Goal: Task Accomplishment & Management: Manage account settings

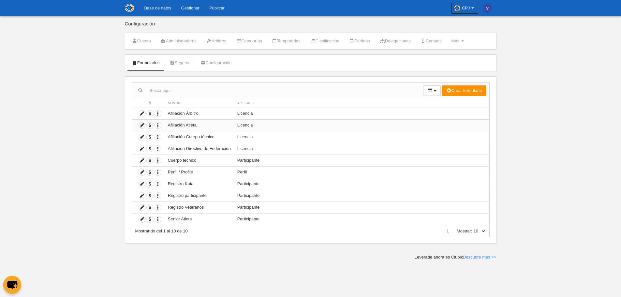
click at [143, 126] on icon at bounding box center [142, 125] width 6 height 6
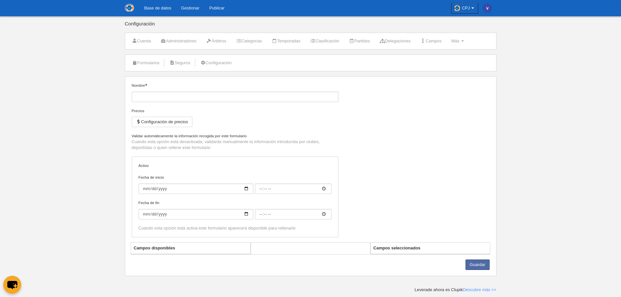
type input "Afiliación Atleta"
checkbox input "true"
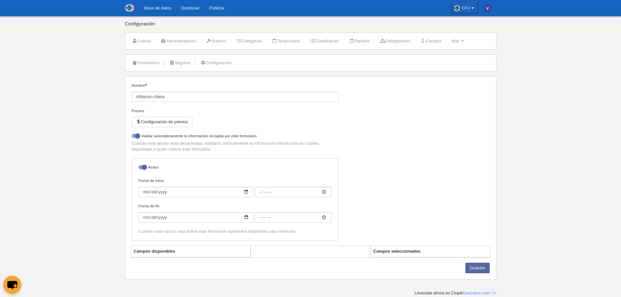
select select "selected"
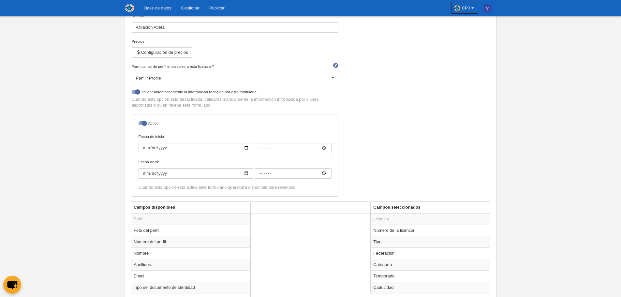
scroll to position [155, 0]
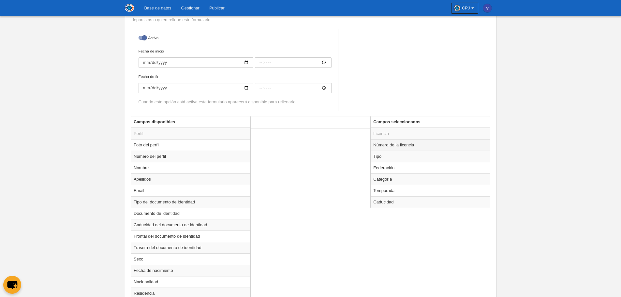
click at [390, 148] on td "Número de la licencia" at bounding box center [430, 144] width 119 height 11
radio input "true"
select select "321"
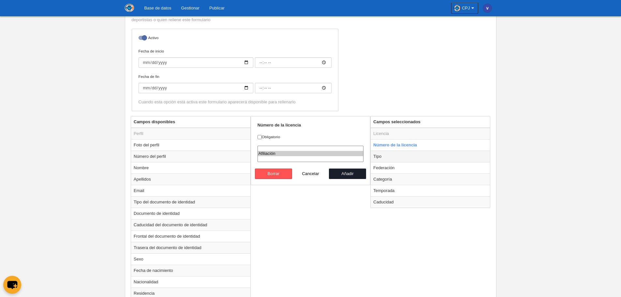
click at [388, 155] on td "Tipo" at bounding box center [430, 156] width 119 height 11
radio input "false"
radio input "true"
checkbox input "true"
select select "player"
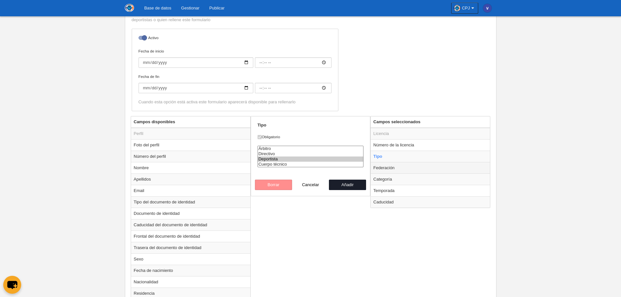
click at [391, 169] on td "Federación" at bounding box center [430, 167] width 119 height 11
radio input "false"
radio input "true"
select select
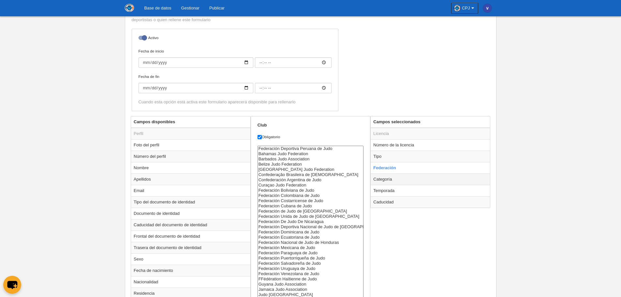
click at [393, 181] on td "Categoría" at bounding box center [430, 178] width 119 height 11
radio input "false"
radio input "true"
select select "15272"
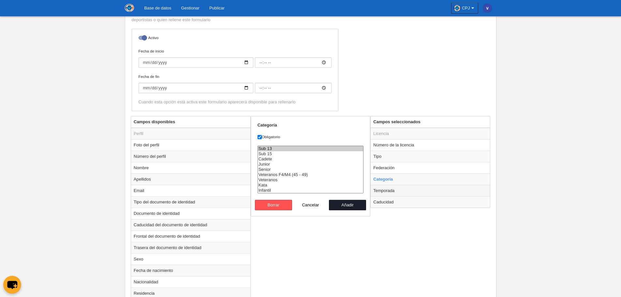
click at [391, 189] on td "Temporada" at bounding box center [430, 190] width 119 height 11
radio input "false"
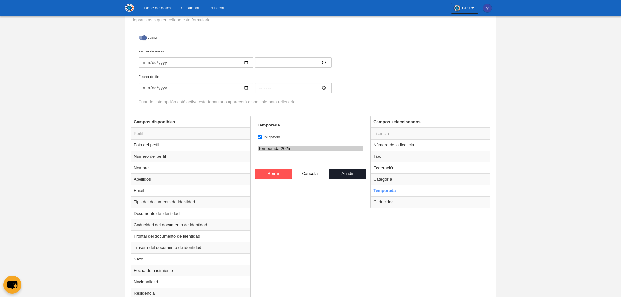
click at [332, 155] on select "Temporada 2025" at bounding box center [311, 154] width 106 height 16
click at [324, 150] on option "Temporada 2025" at bounding box center [311, 148] width 106 height 5
click at [405, 203] on td "Caducidad" at bounding box center [430, 201] width 119 height 11
radio input "false"
radio input "true"
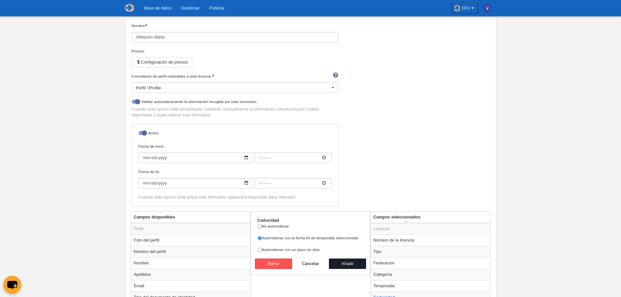
scroll to position [57, 0]
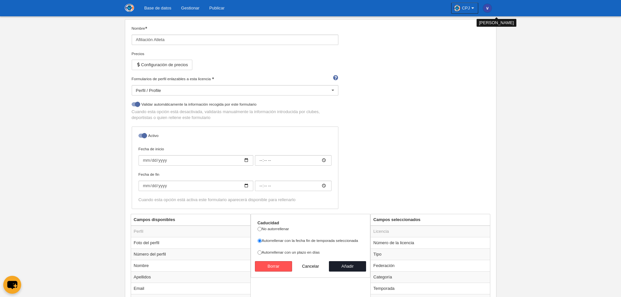
click at [488, 13] on link "[PERSON_NAME]" at bounding box center [487, 8] width 18 height 16
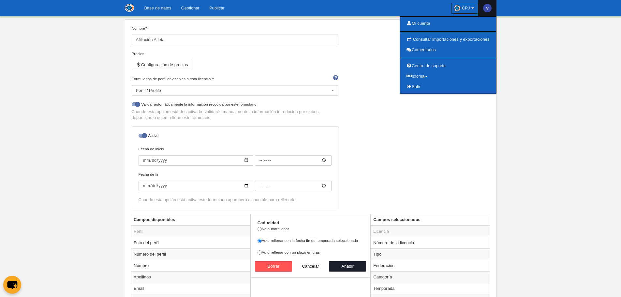
click at [472, 7] on icon at bounding box center [473, 8] width 6 height 7
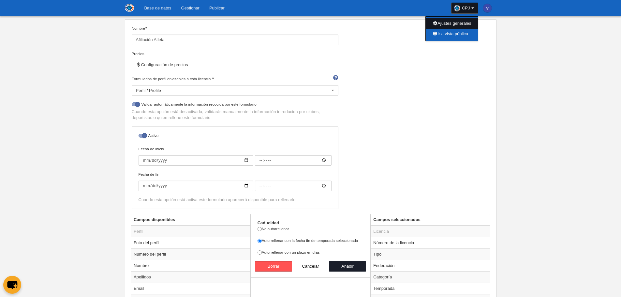
click at [444, 20] on link "Ajustes generales" at bounding box center [452, 23] width 52 height 10
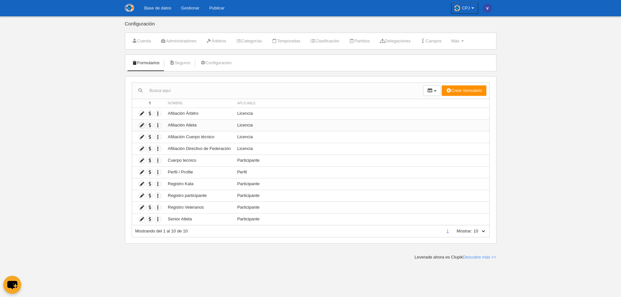
click at [142, 125] on icon at bounding box center [142, 125] width 6 height 6
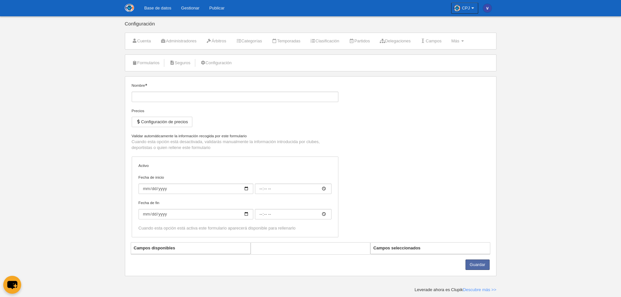
type input "Afiliación Atleta"
checkbox input "true"
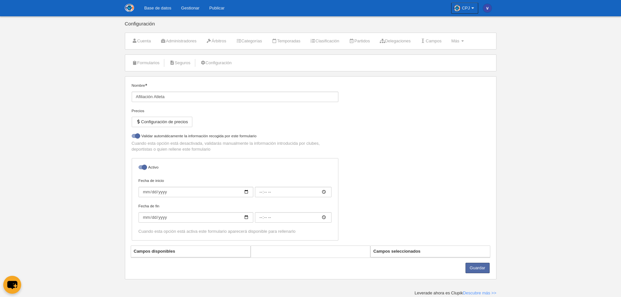
select select "selected"
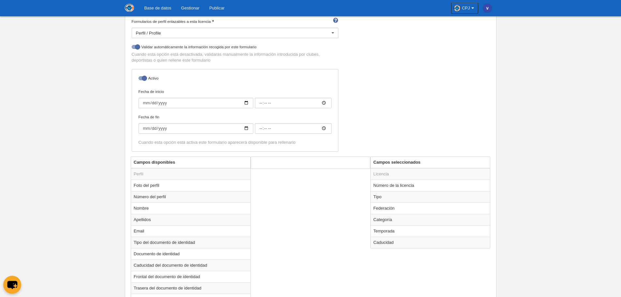
scroll to position [163, 0]
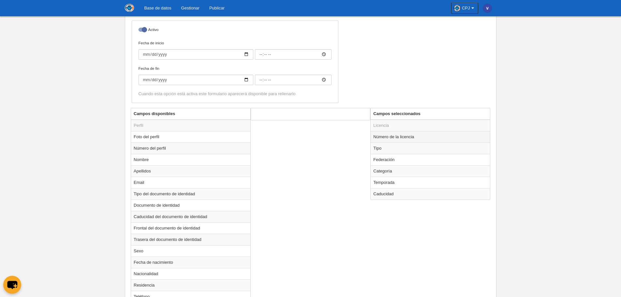
click at [400, 139] on td "Número de la licencia" at bounding box center [430, 136] width 119 height 11
radio input "true"
select select "321"
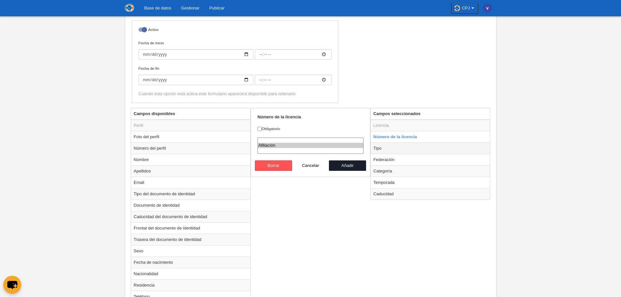
click at [400, 149] on td "Tipo" at bounding box center [430, 148] width 119 height 11
radio input "false"
radio input "true"
checkbox input "true"
select select "player"
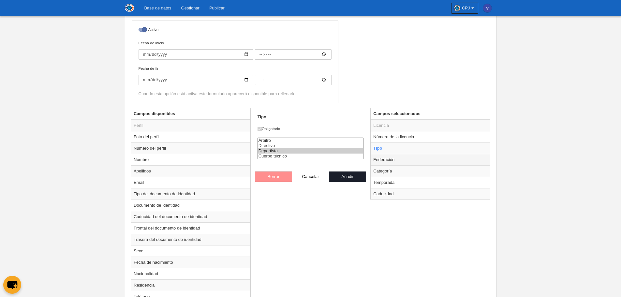
click at [399, 159] on td "Federación" at bounding box center [430, 159] width 119 height 11
radio input "false"
radio input "true"
select select
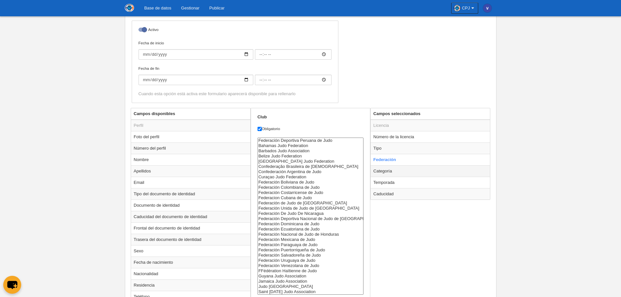
click at [396, 170] on td "Categoría" at bounding box center [430, 170] width 119 height 11
radio input "false"
radio input "true"
select select "15272"
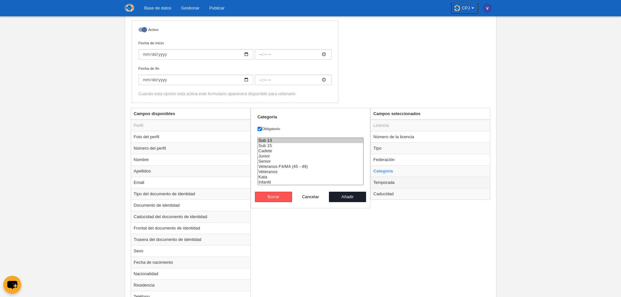
click at [388, 183] on td "Temporada" at bounding box center [430, 182] width 119 height 11
radio input "false"
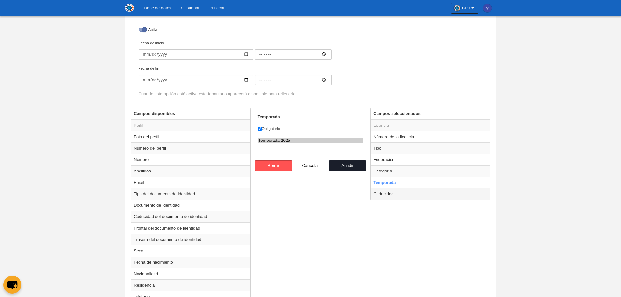
click at [388, 192] on td "Caducidad" at bounding box center [430, 193] width 119 height 11
radio input "false"
radio input "true"
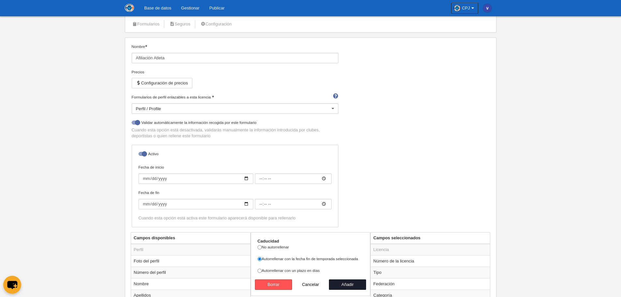
scroll to position [0, 0]
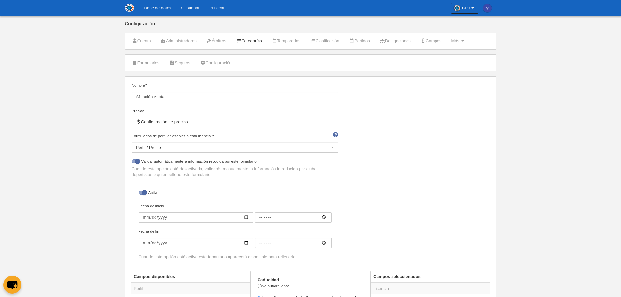
click at [258, 41] on link "Categorías" at bounding box center [249, 41] width 33 height 10
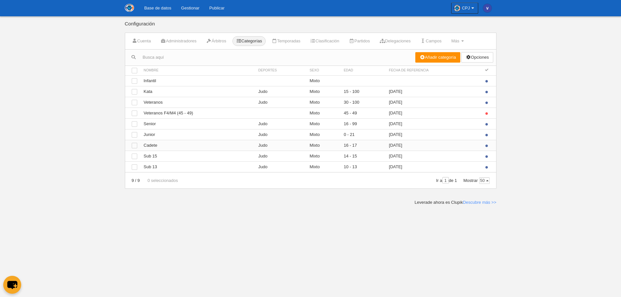
click at [160, 146] on td "Ver Cadete" at bounding box center [198, 145] width 115 height 11
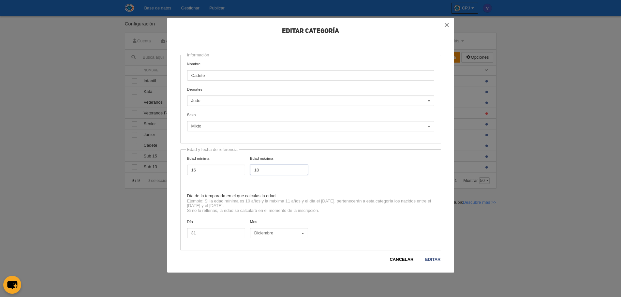
click at [301, 169] on input "18" at bounding box center [279, 170] width 58 height 10
click at [301, 169] on input "19" at bounding box center [279, 170] width 58 height 10
click at [301, 169] on input "20" at bounding box center [279, 170] width 58 height 10
click at [301, 169] on input "21" at bounding box center [279, 170] width 58 height 10
click at [301, 169] on input "22" at bounding box center [279, 170] width 58 height 10
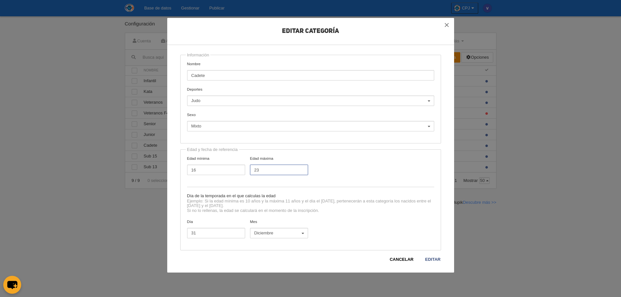
click at [301, 169] on input "23" at bounding box center [279, 170] width 58 height 10
type input "24"
click at [301, 169] on input "24" at bounding box center [279, 170] width 58 height 10
click at [432, 260] on link "Editar" at bounding box center [433, 259] width 16 height 7
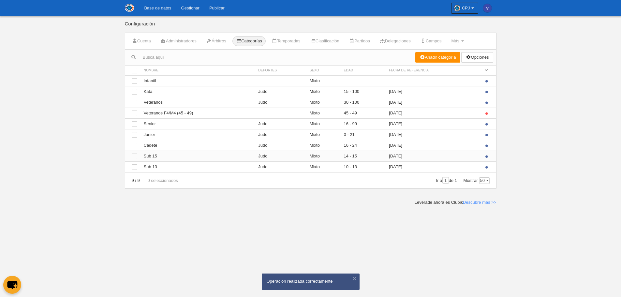
click at [150, 157] on td "Ver Sub 15" at bounding box center [198, 156] width 115 height 11
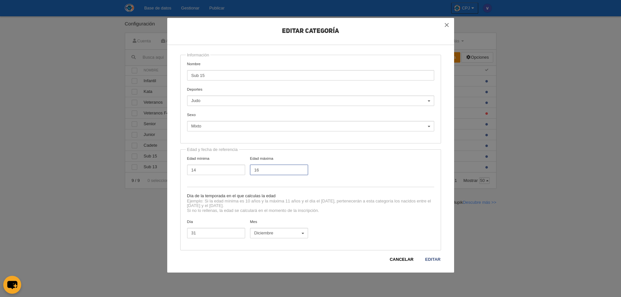
click at [302, 168] on input "16" at bounding box center [279, 170] width 58 height 10
click at [302, 168] on input "17" at bounding box center [279, 170] width 58 height 10
click at [302, 168] on input "18" at bounding box center [279, 170] width 58 height 10
click at [302, 168] on input "19" at bounding box center [279, 170] width 58 height 10
click at [302, 168] on input "20" at bounding box center [279, 170] width 58 height 10
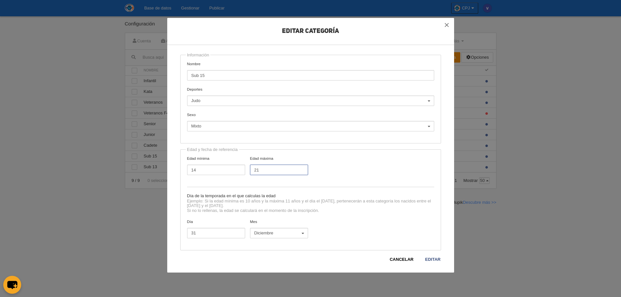
click at [302, 168] on input "21" at bounding box center [279, 170] width 58 height 10
type input "22"
click at [302, 168] on input "22" at bounding box center [279, 170] width 58 height 10
click at [431, 259] on link "Editar" at bounding box center [433, 259] width 16 height 7
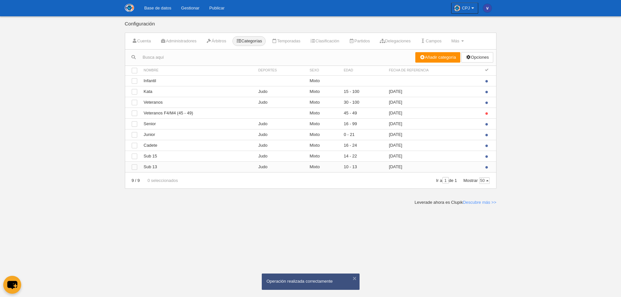
click at [260, 170] on td "Judo" at bounding box center [281, 167] width 52 height 11
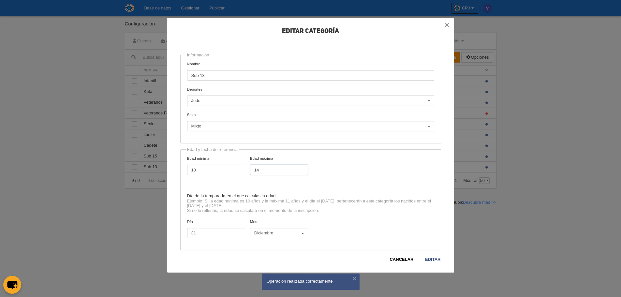
click at [302, 169] on input "14" at bounding box center [279, 170] width 58 height 10
click at [302, 169] on input "15" at bounding box center [279, 170] width 58 height 10
click at [302, 169] on input "16" at bounding box center [279, 170] width 58 height 10
click at [302, 169] on input "17" at bounding box center [279, 170] width 58 height 10
click at [302, 169] on input "18" at bounding box center [279, 170] width 58 height 10
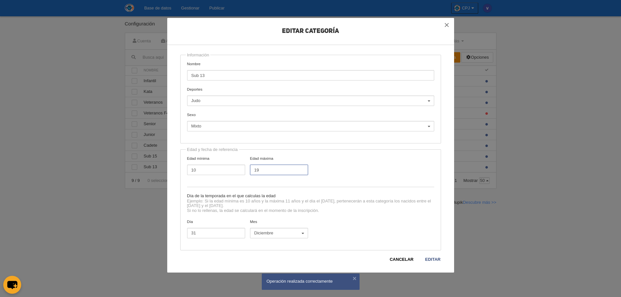
click at [302, 169] on input "19" at bounding box center [279, 170] width 58 height 10
type input "20"
click at [302, 169] on input "20" at bounding box center [279, 170] width 58 height 10
click at [432, 257] on link "Editar" at bounding box center [433, 259] width 16 height 7
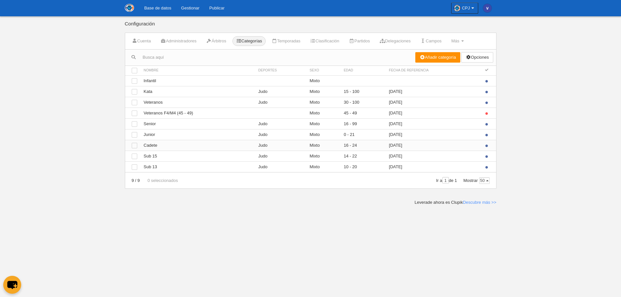
click at [175, 147] on td "Ver Cadete" at bounding box center [198, 145] width 115 height 11
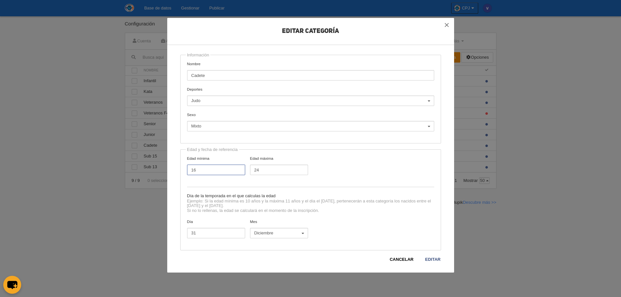
click at [238, 173] on input "16" at bounding box center [216, 170] width 58 height 10
click at [238, 171] on input "15" at bounding box center [216, 170] width 58 height 10
click at [238, 171] on input "14" at bounding box center [216, 170] width 58 height 10
click at [238, 171] on input "13" at bounding box center [216, 170] width 58 height 10
click at [238, 171] on input "12" at bounding box center [216, 170] width 58 height 10
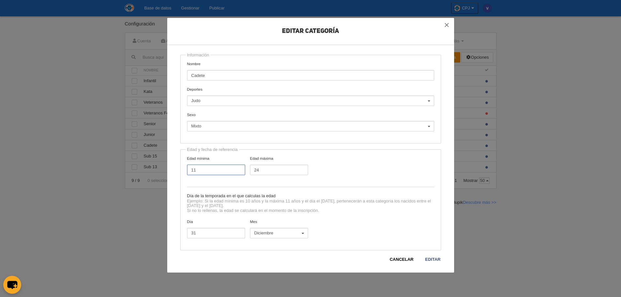
click at [238, 171] on input "11" at bounding box center [216, 170] width 58 height 10
click at [238, 171] on input "10" at bounding box center [216, 170] width 58 height 10
drag, startPoint x: 220, startPoint y: 165, endPoint x: 188, endPoint y: 165, distance: 32.0
click at [188, 165] on input "10" at bounding box center [216, 170] width 58 height 10
type input "0"
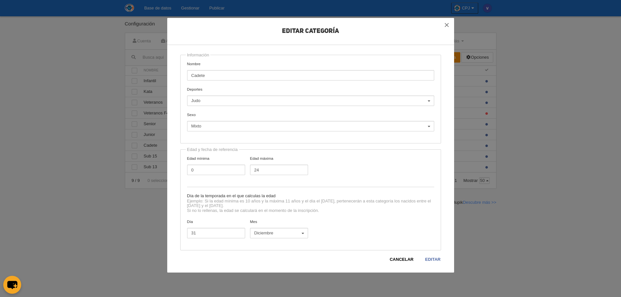
click at [432, 260] on link "Editar" at bounding box center [433, 259] width 16 height 7
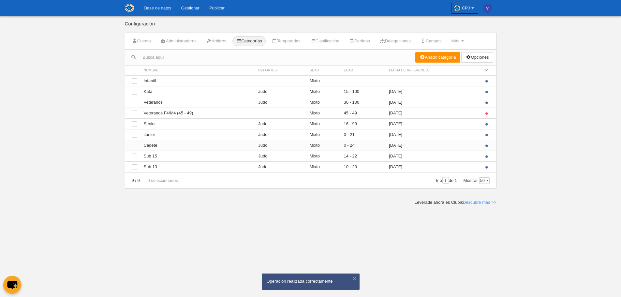
click at [466, 144] on td "31 Diciembre" at bounding box center [433, 145] width 95 height 11
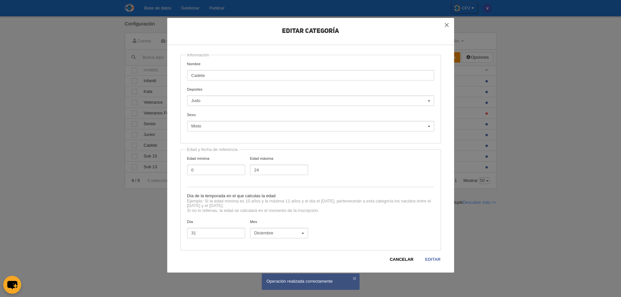
click at [439, 258] on link "Editar" at bounding box center [433, 259] width 16 height 7
